Goal: Navigation & Orientation: Find specific page/section

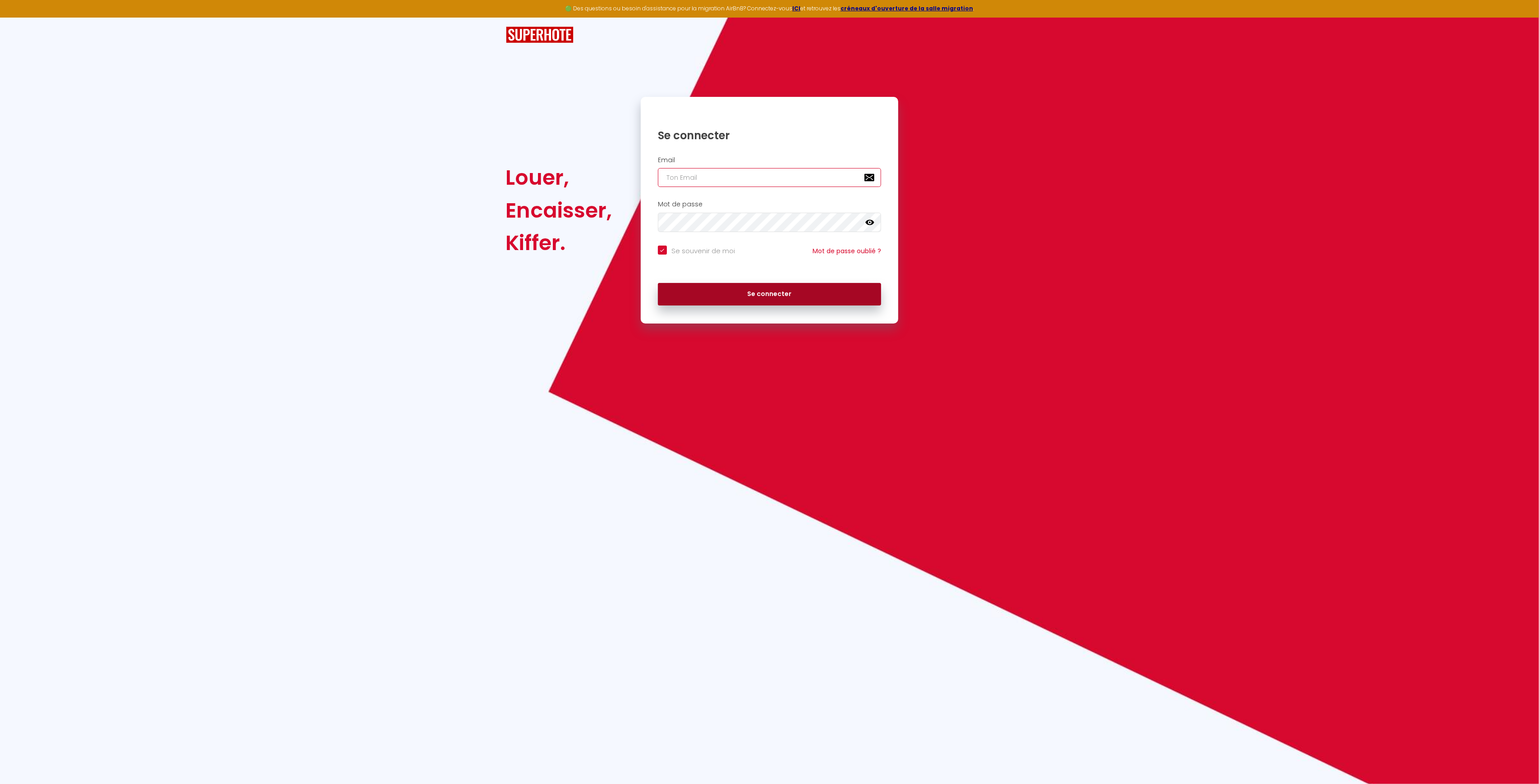
type input "[EMAIL_ADDRESS][DOMAIN_NAME]"
click at [743, 298] on button "Se connecter" at bounding box center [770, 294] width 223 height 23
checkbox input "true"
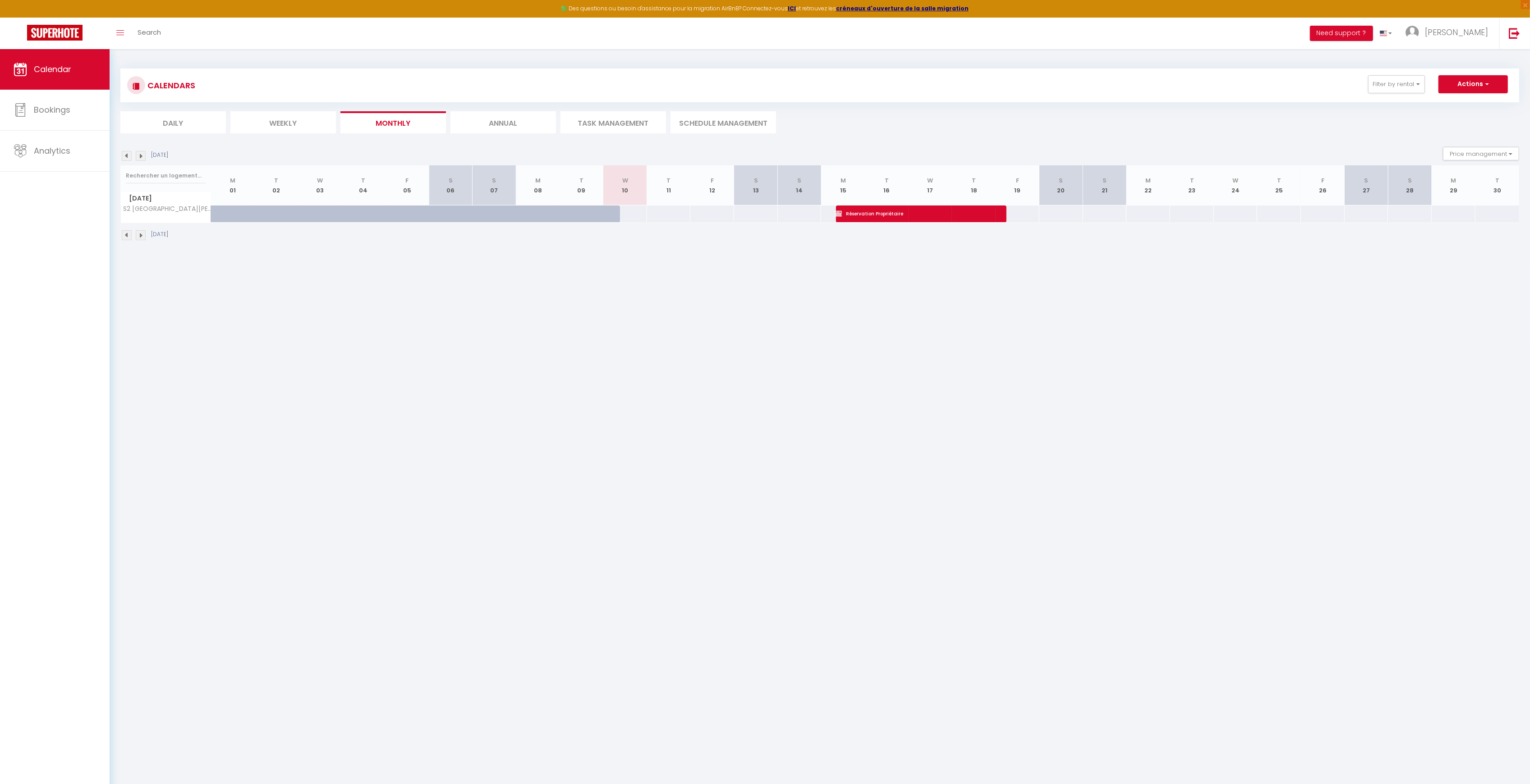
click at [493, 110] on div "CALENDARS Filter by rental All S2 [GEOGRAPHIC_DATA][PERSON_NAME] · Villa 12pers…" at bounding box center [820, 101] width 1399 height 65
click at [497, 119] on li "Annual" at bounding box center [503, 122] width 106 height 22
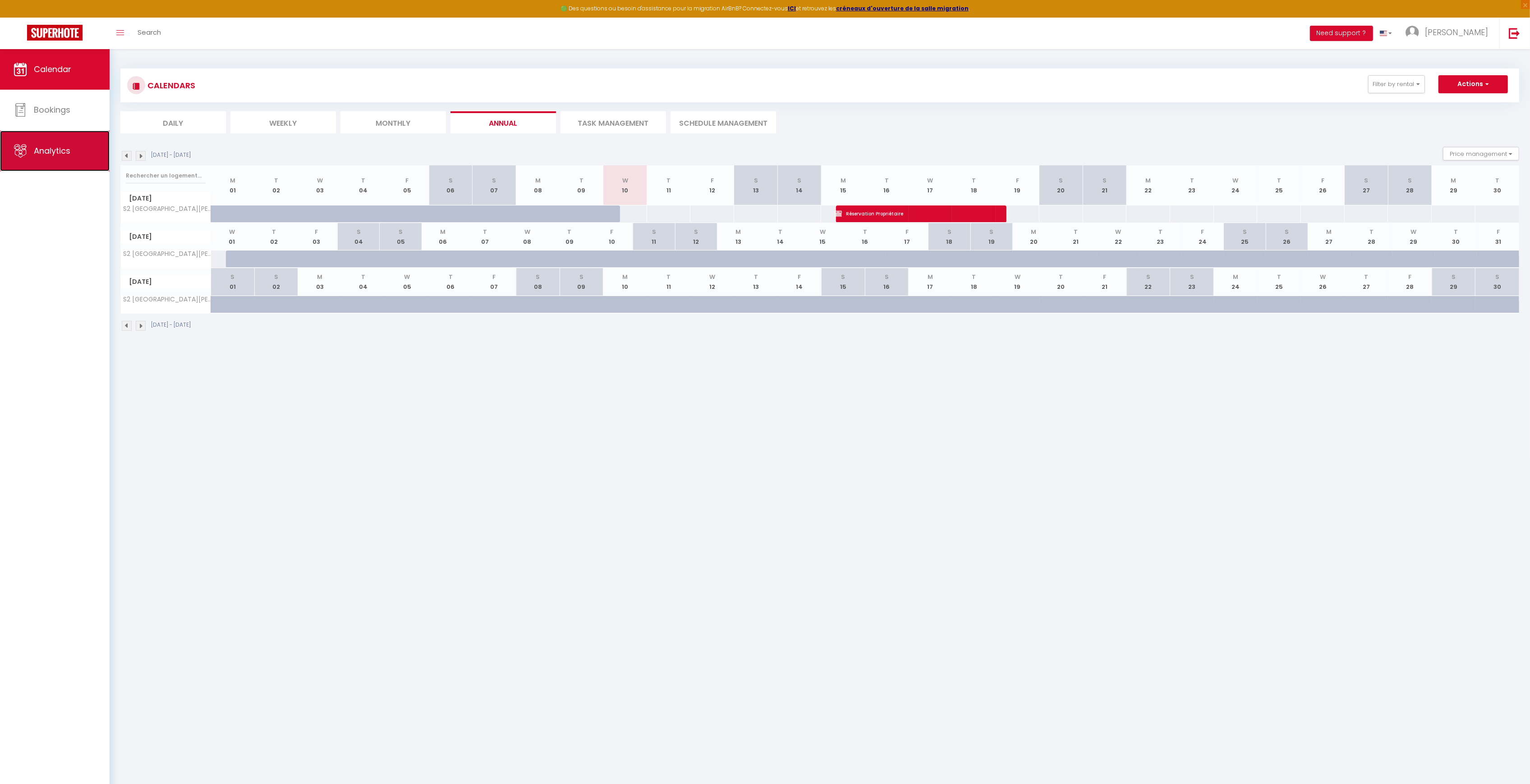
click at [53, 153] on span "Analytics" at bounding box center [52, 151] width 36 height 11
select select "2025"
select select "9"
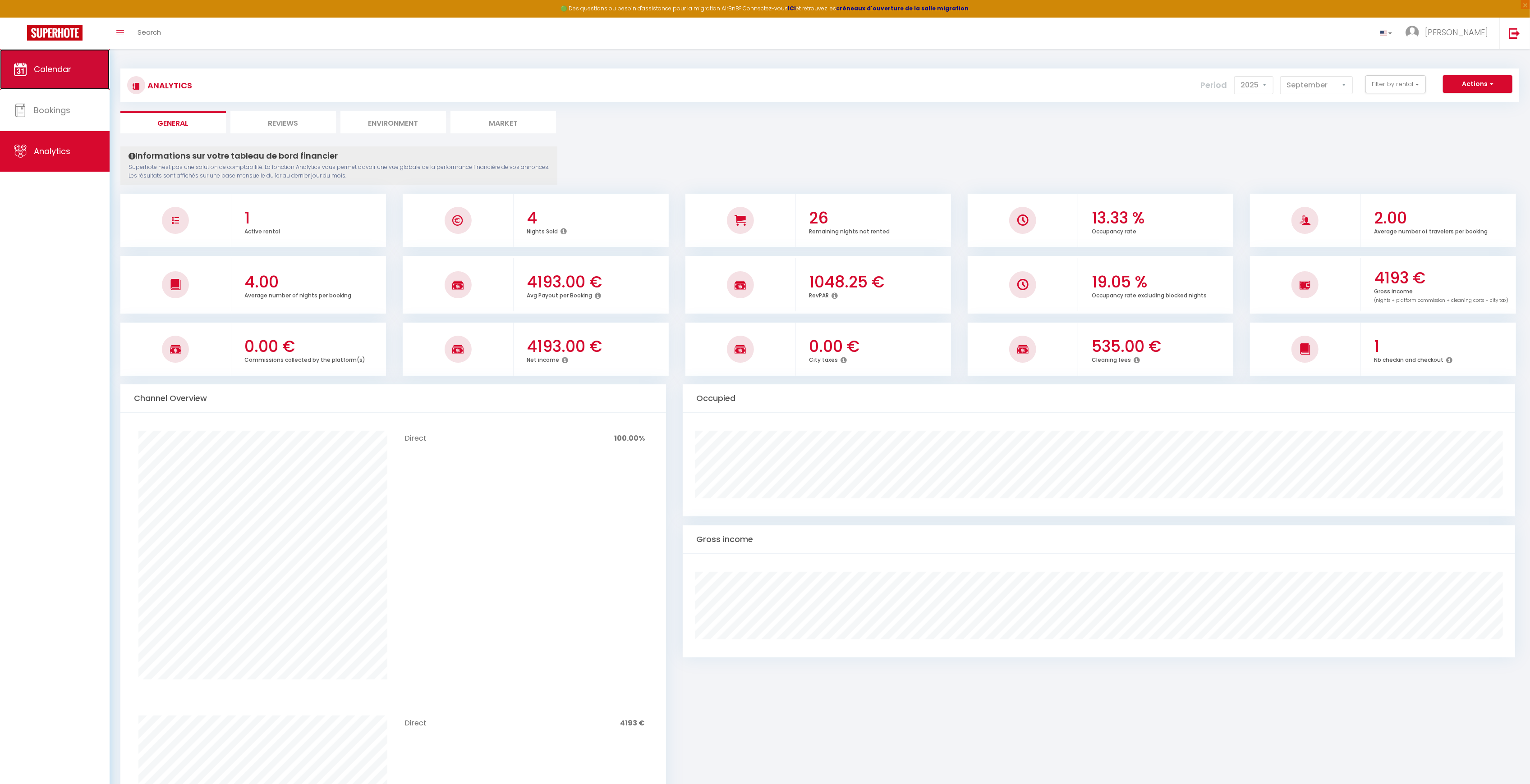
click at [60, 64] on span "Calendar" at bounding box center [52, 69] width 37 height 11
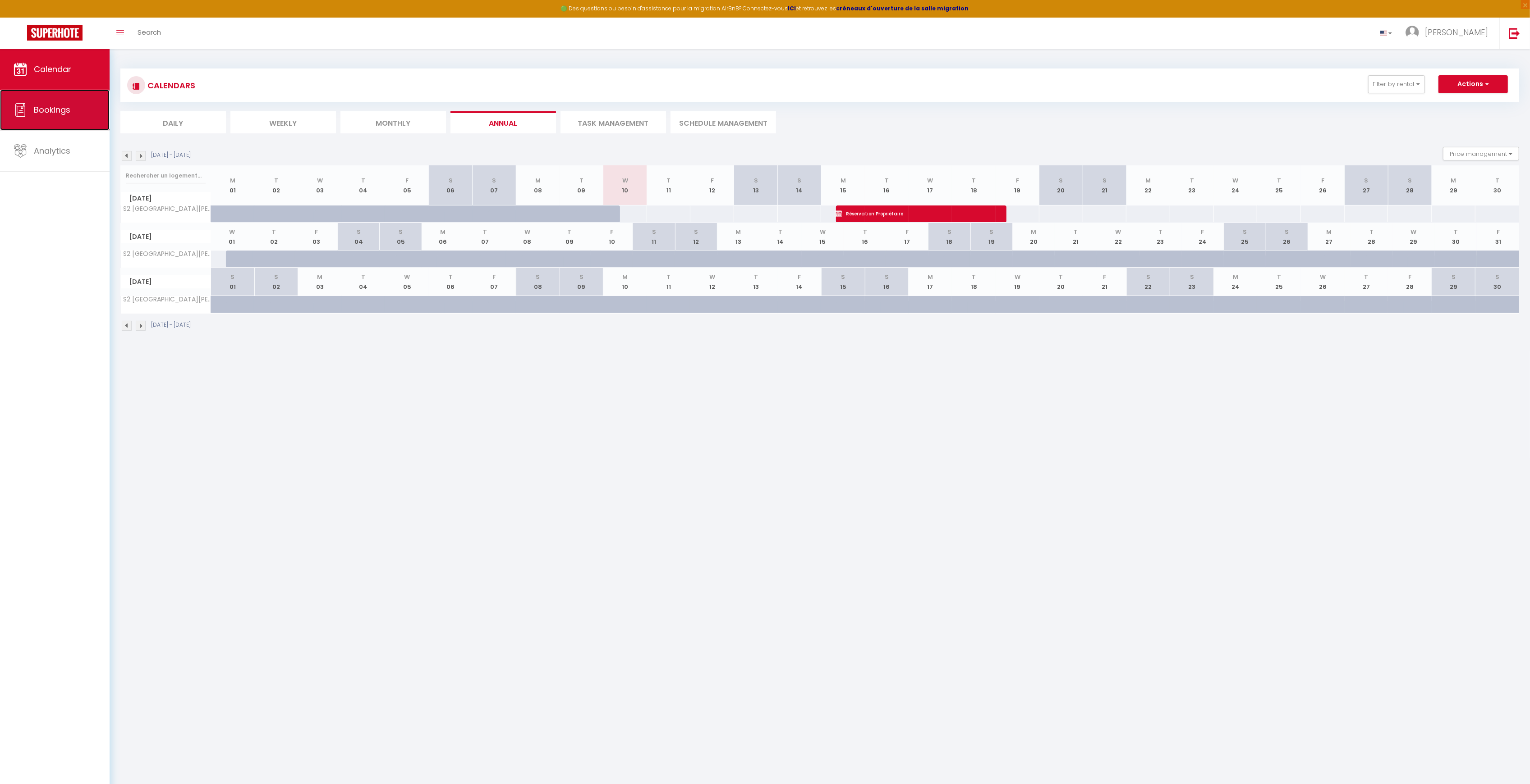
click at [98, 106] on link "Bookings" at bounding box center [54, 110] width 110 height 40
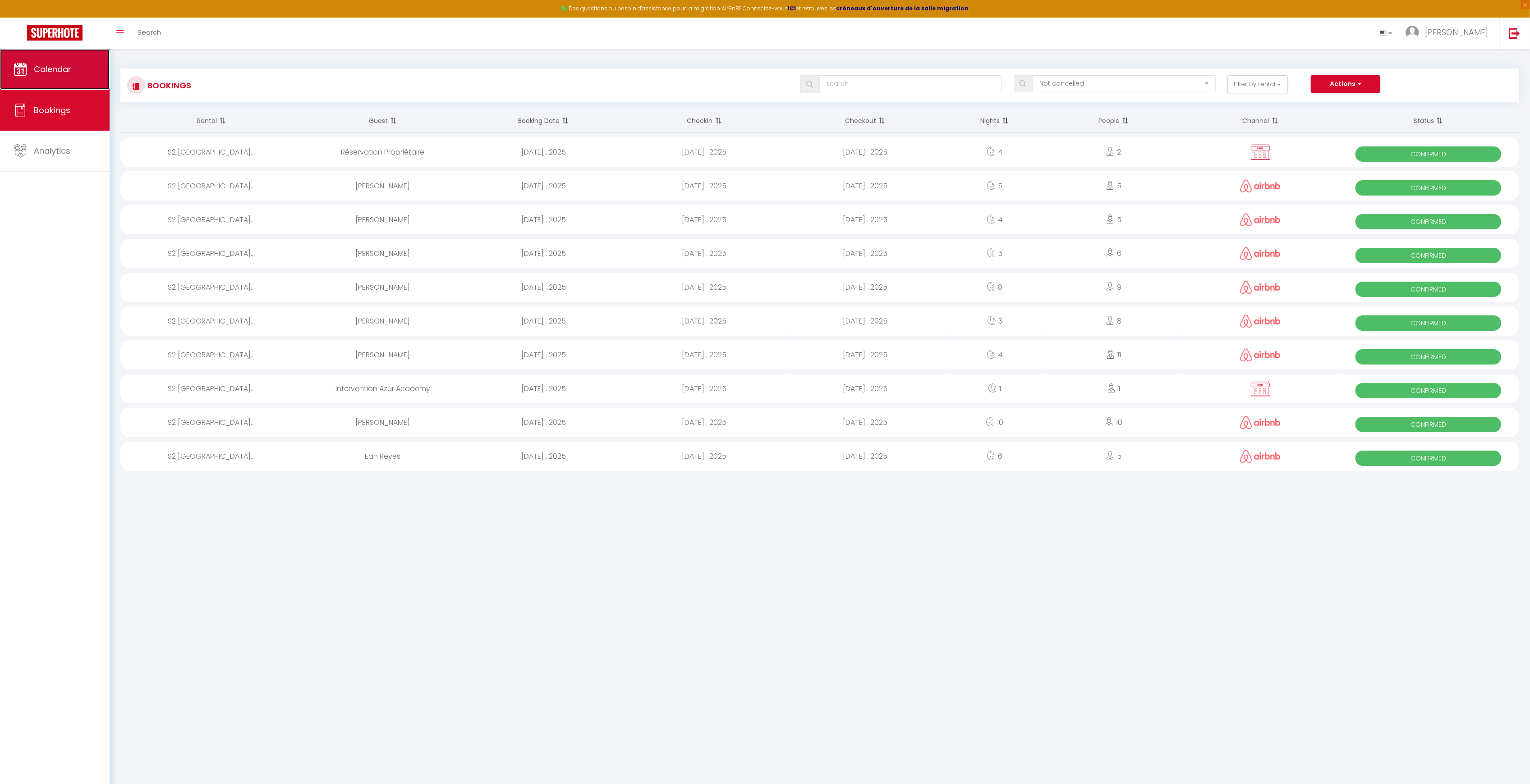
click at [56, 67] on span "Calendar" at bounding box center [52, 69] width 37 height 11
